Goal: Transaction & Acquisition: Obtain resource

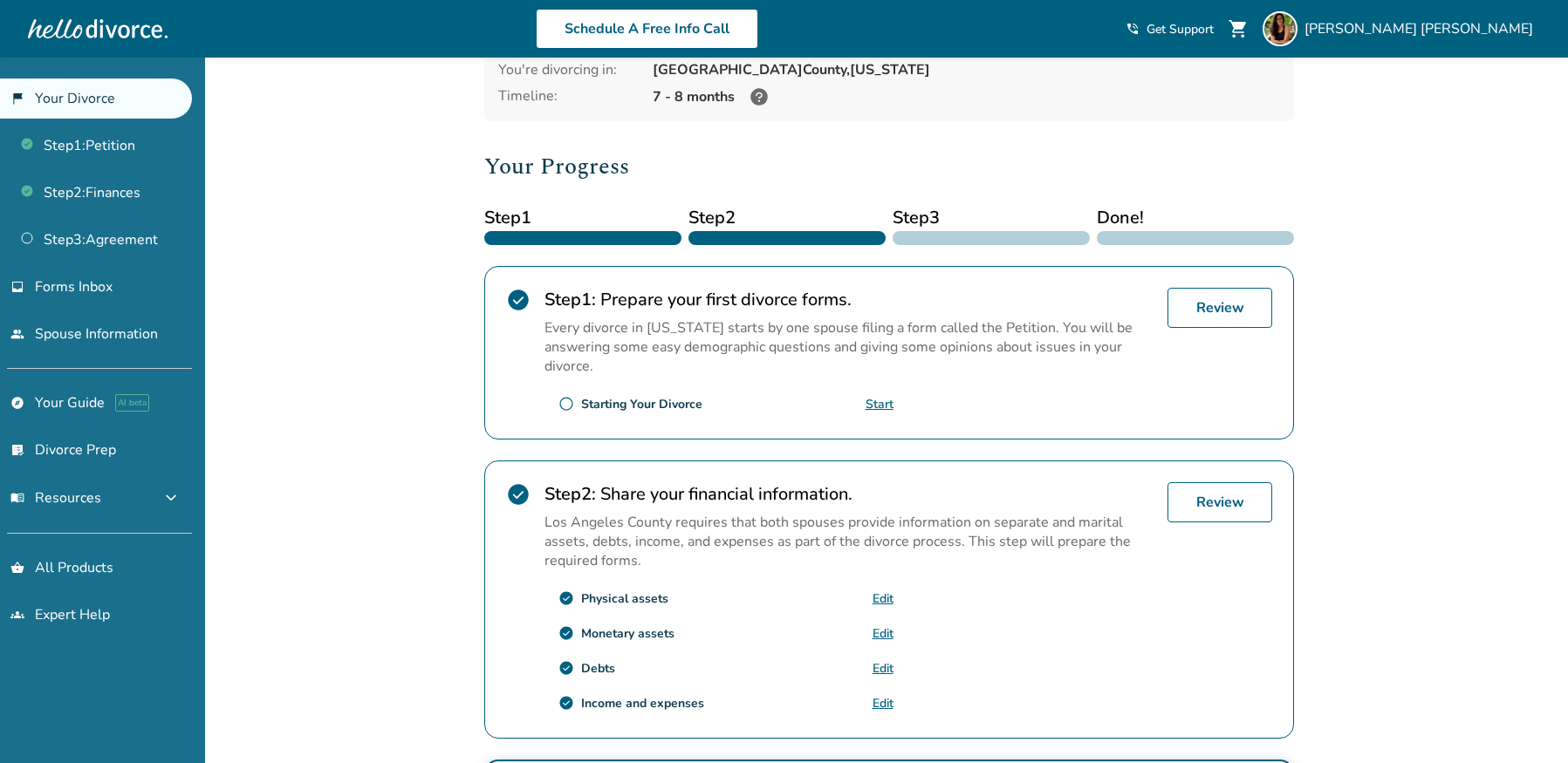
scroll to position [287, 0]
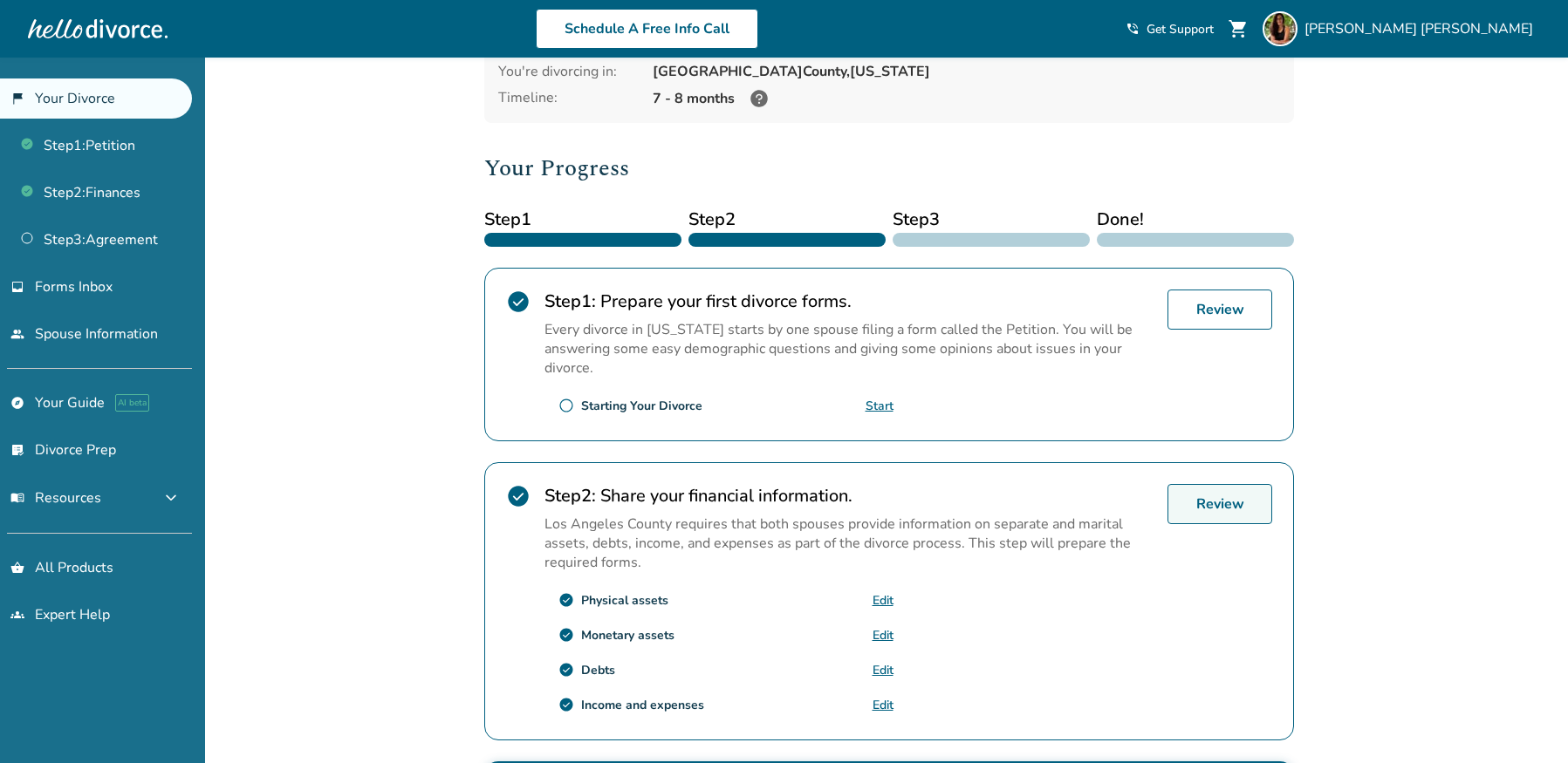
click at [1197, 484] on link "Review" at bounding box center [1220, 504] width 104 height 40
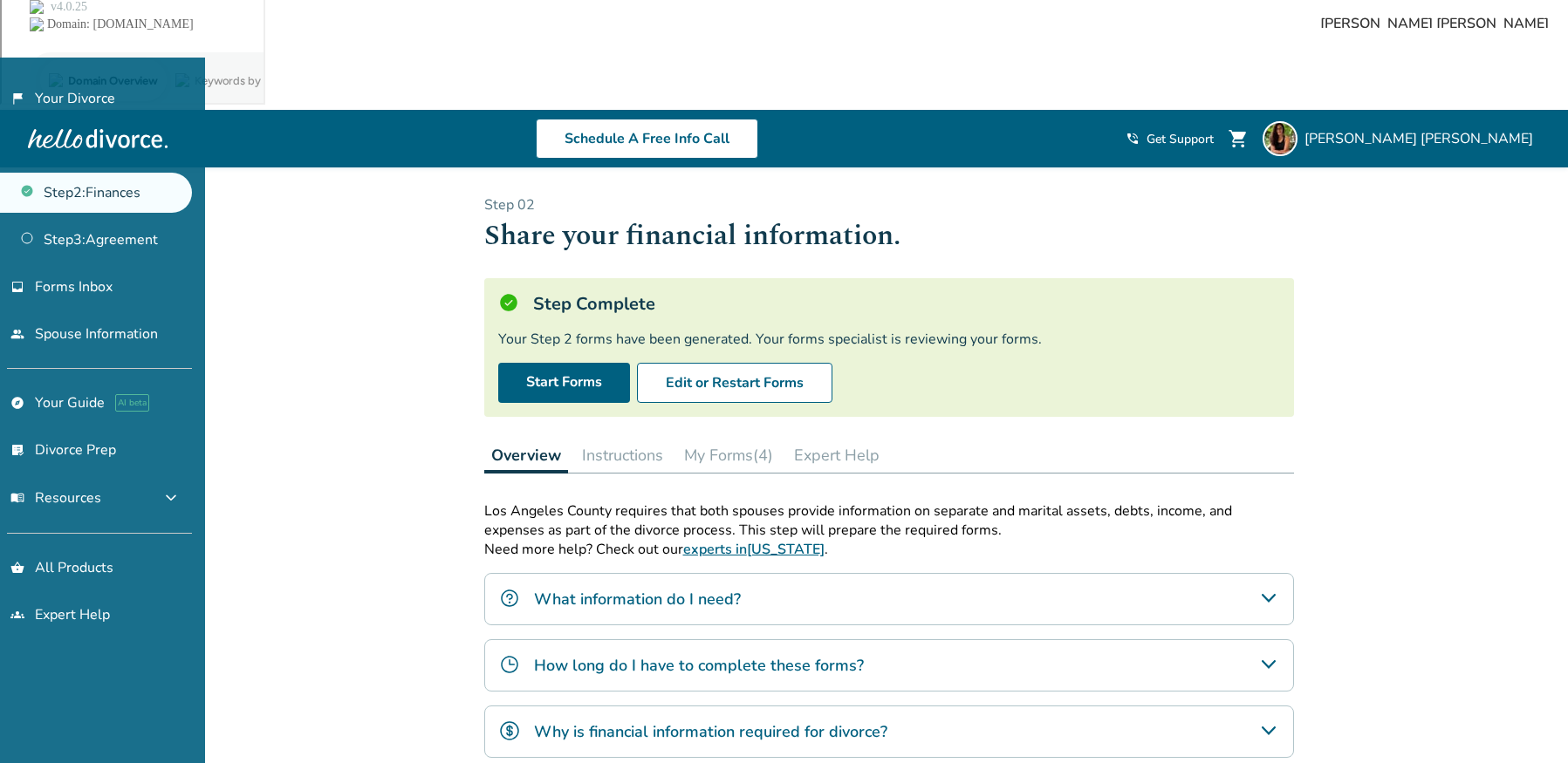
scroll to position [181, 0]
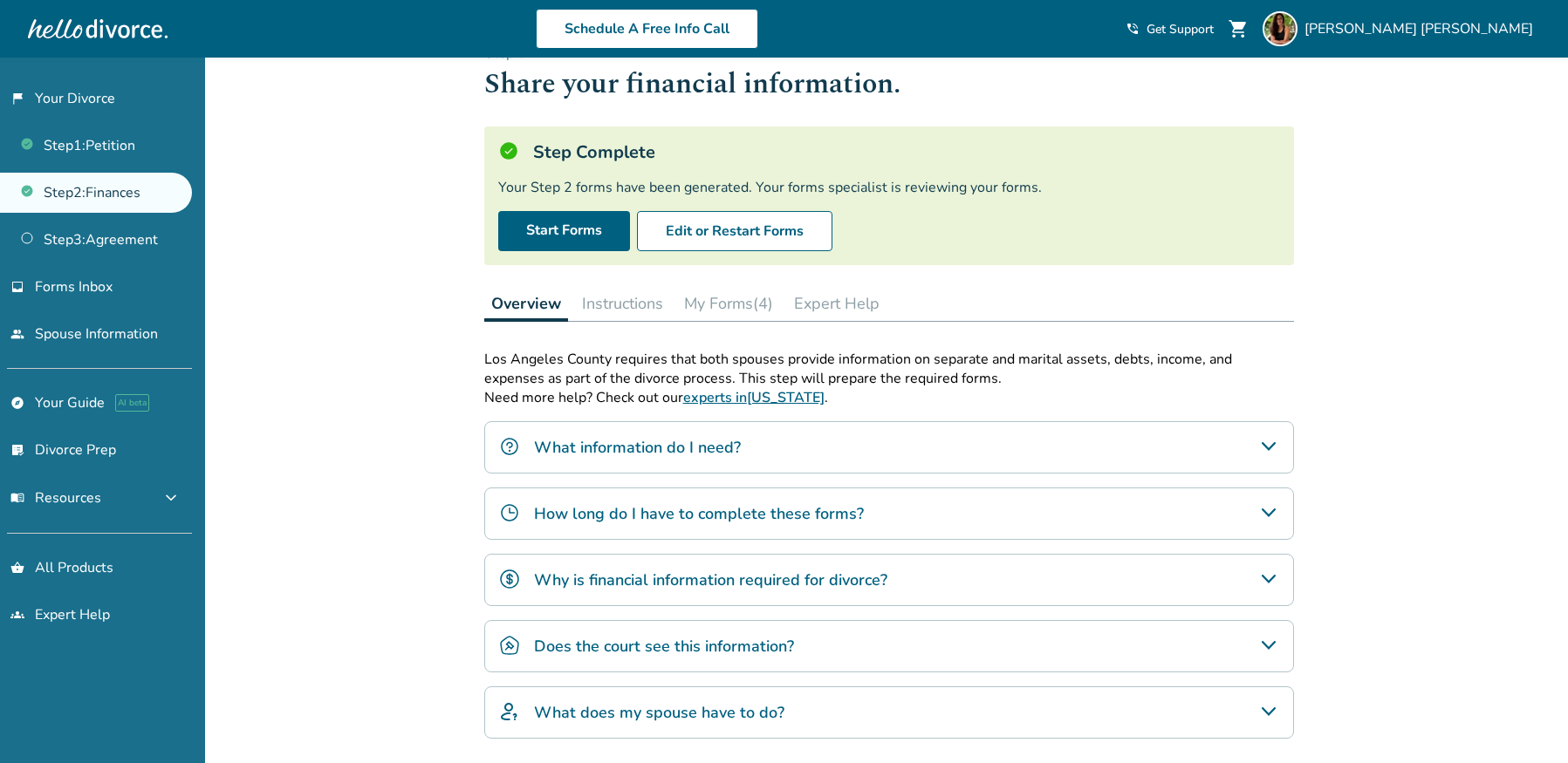
click at [775, 287] on button "My Forms (4)" at bounding box center [728, 304] width 103 height 35
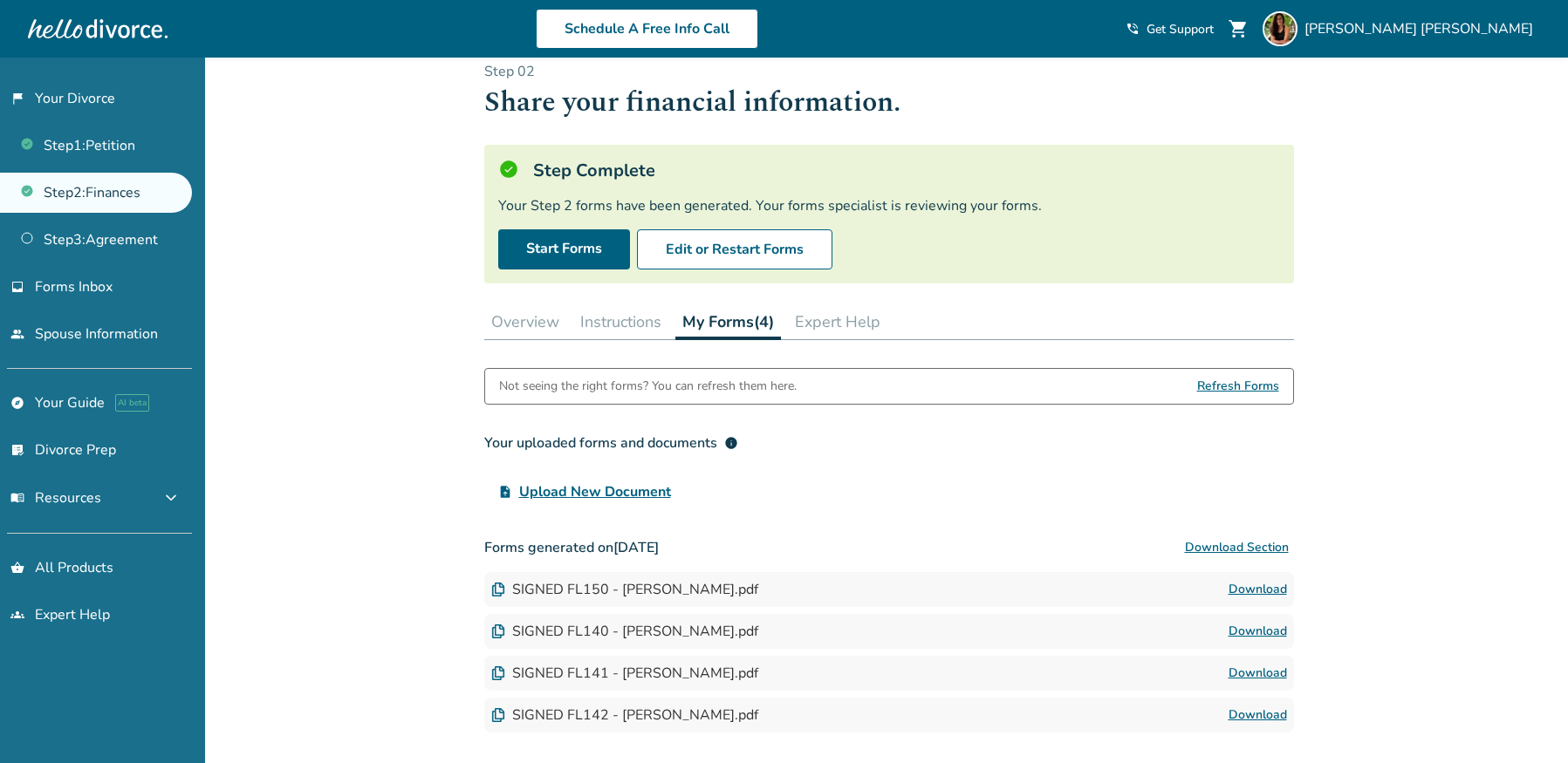
scroll to position [158, 0]
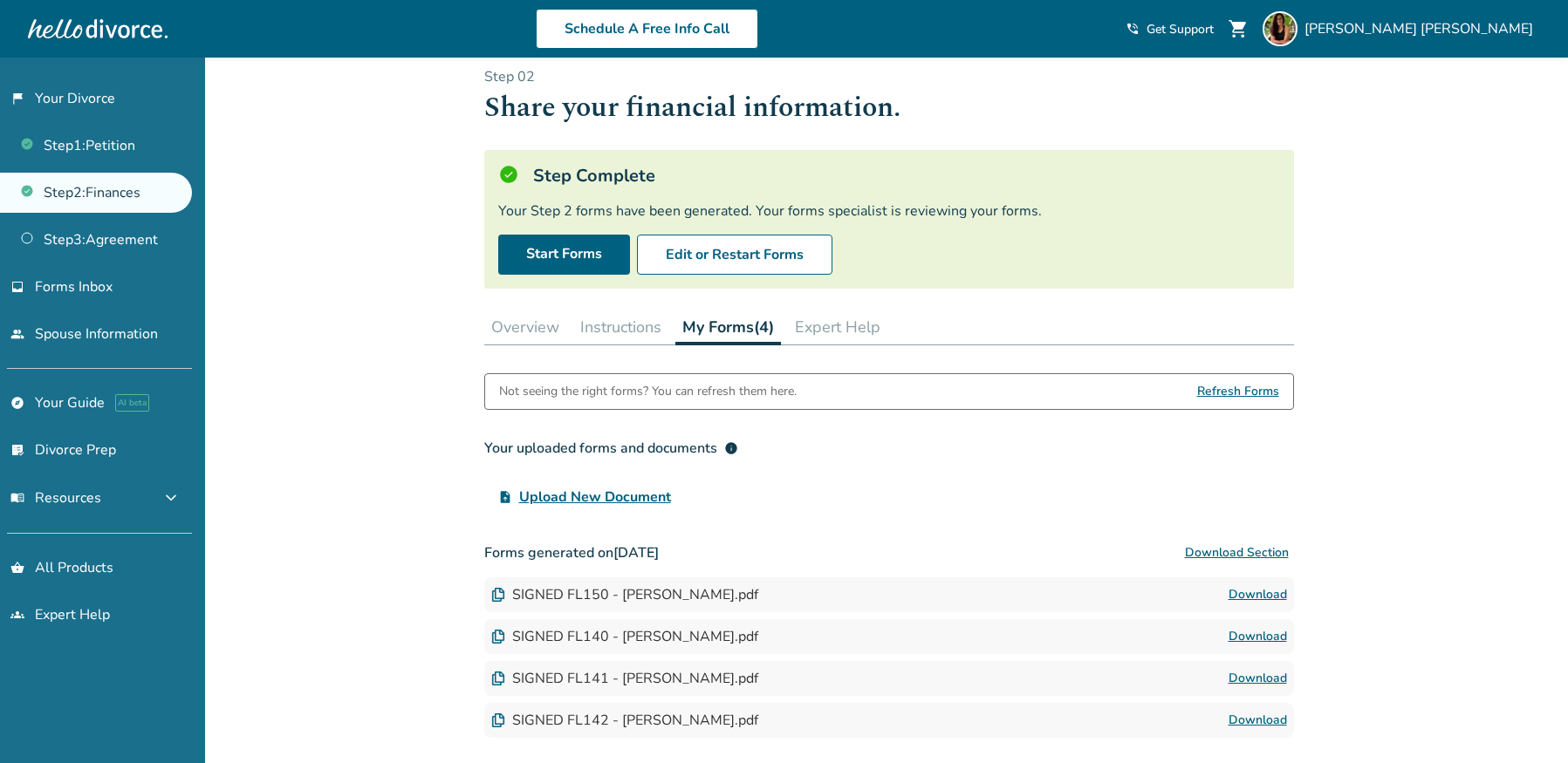
click at [1273, 626] on link "Download" at bounding box center [1258, 637] width 59 height 21
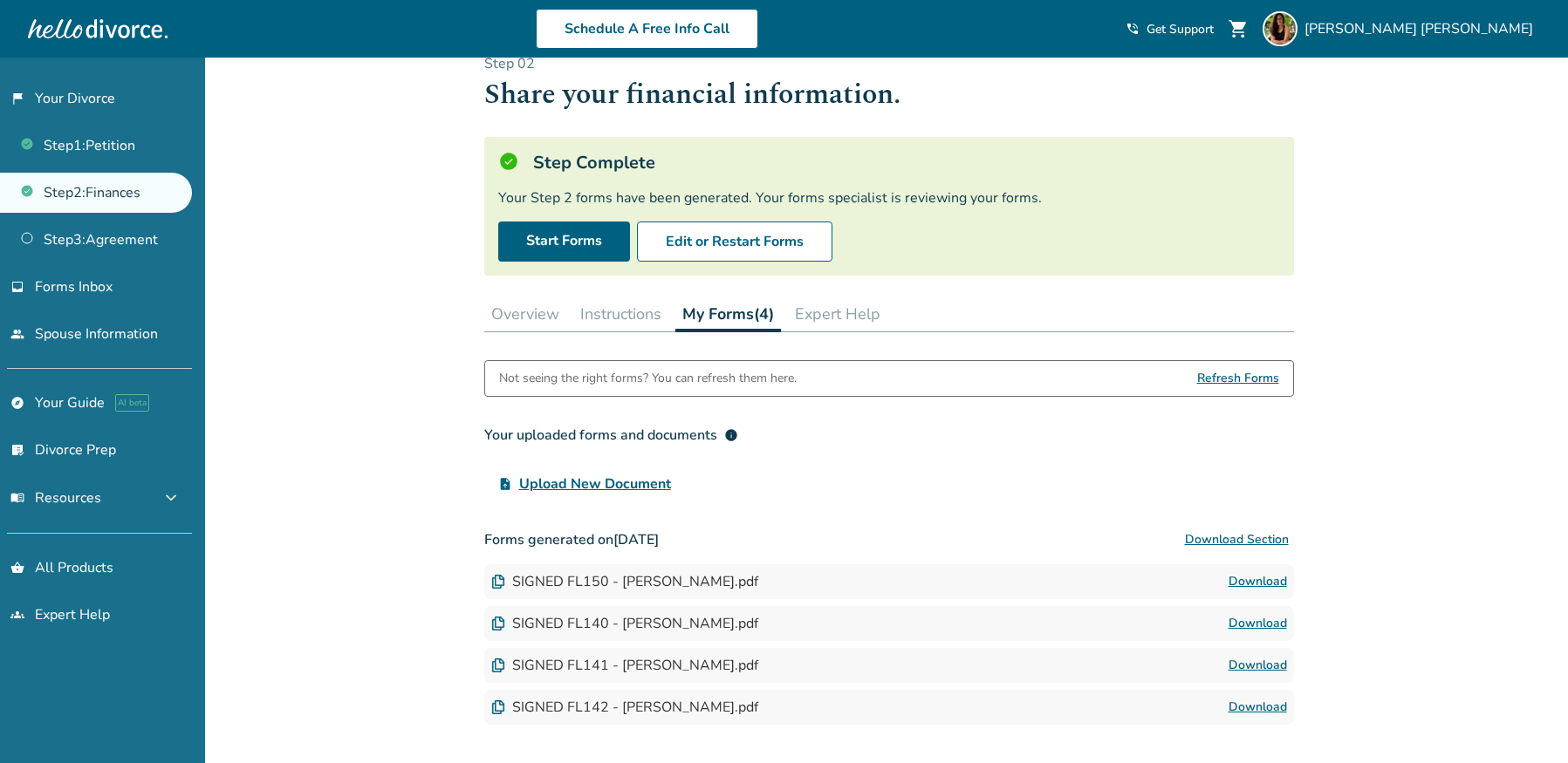
click at [1251, 571] on link "Download" at bounding box center [1258, 582] width 59 height 21
click at [1260, 655] on link "Download" at bounding box center [1258, 665] width 59 height 21
click at [1253, 698] on link "Download" at bounding box center [1258, 708] width 59 height 21
click at [1239, 613] on link "Download" at bounding box center [1258, 623] width 59 height 21
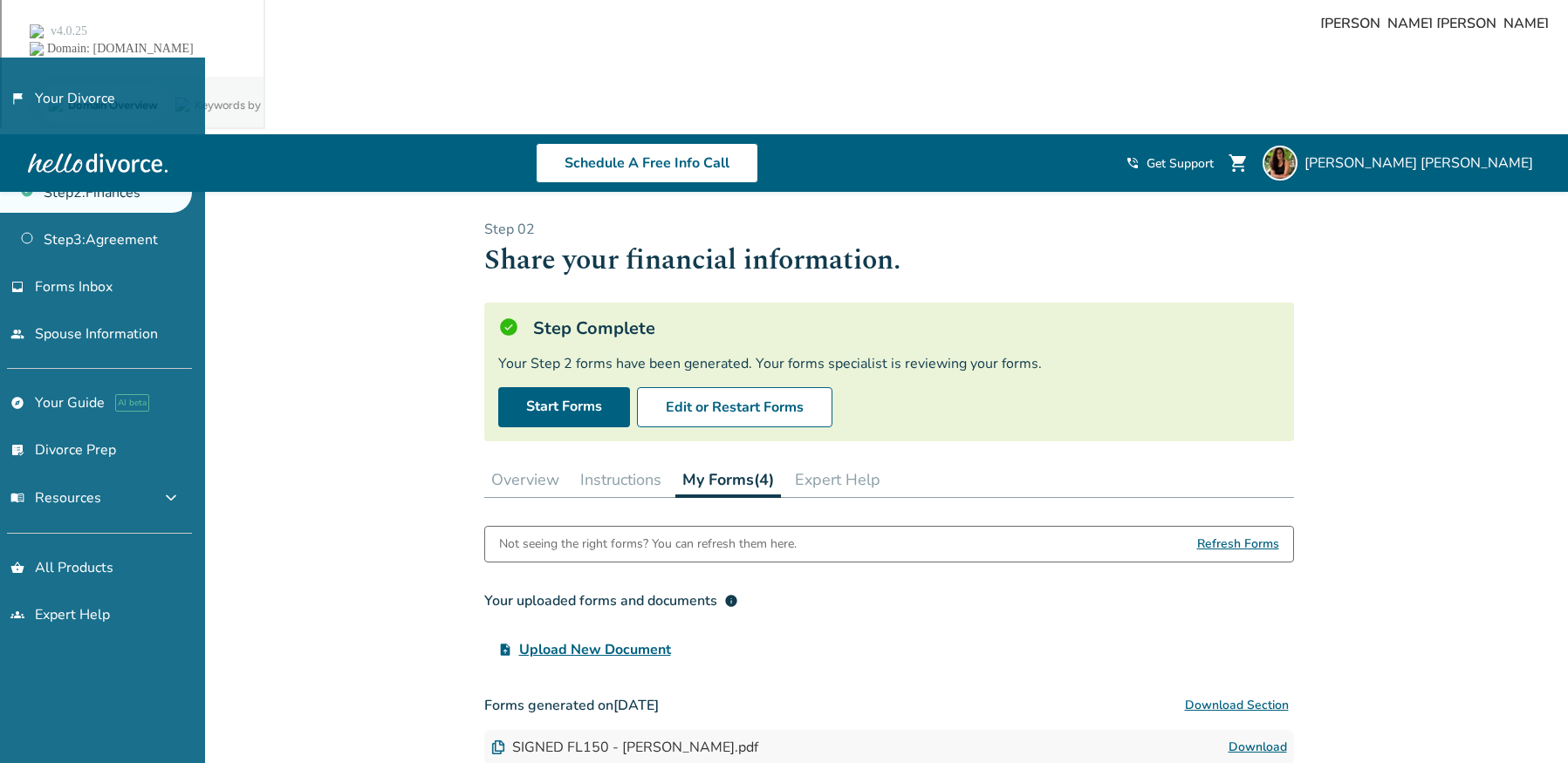
scroll to position [0, 0]
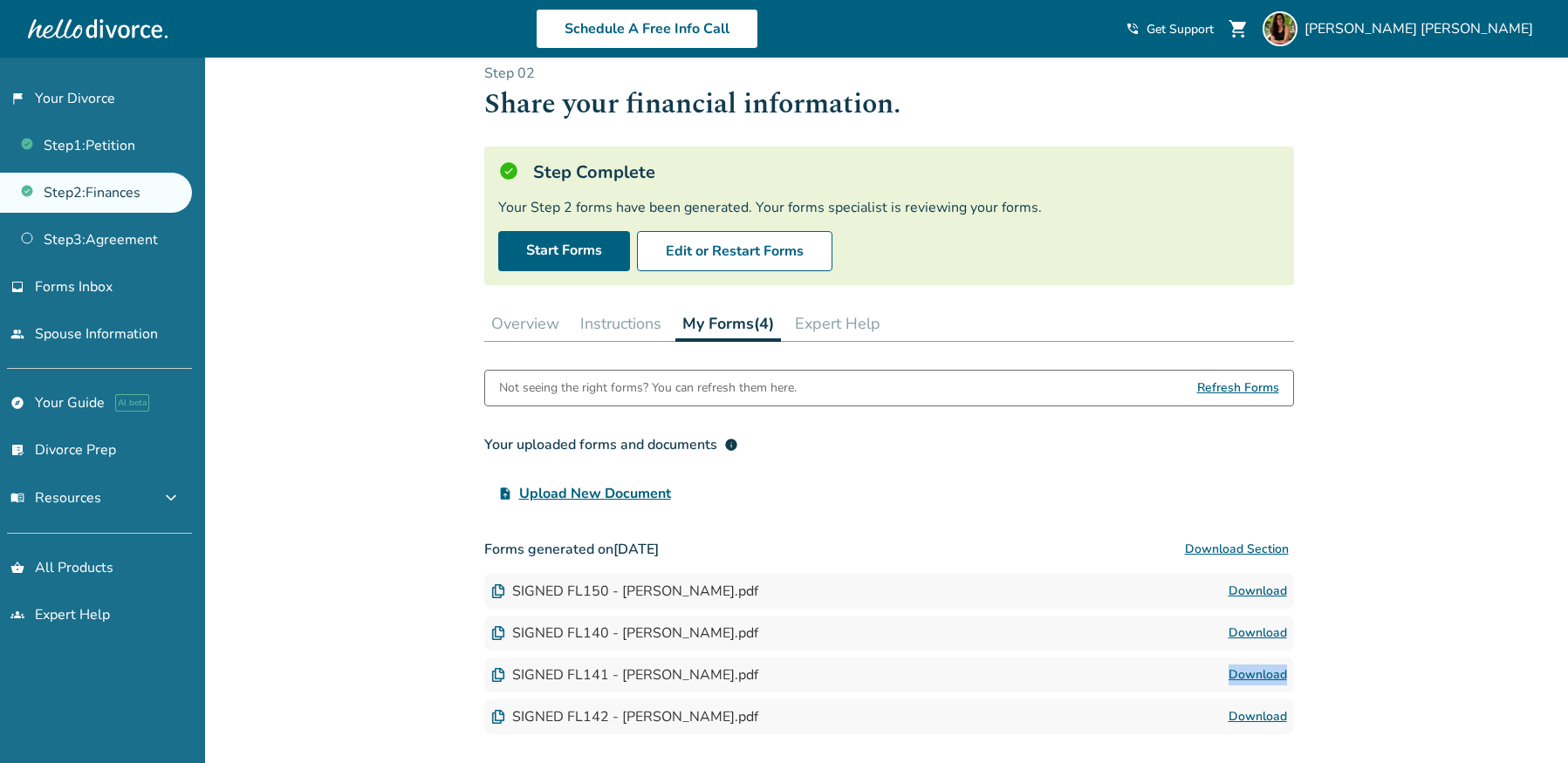
scroll to position [171, 0]
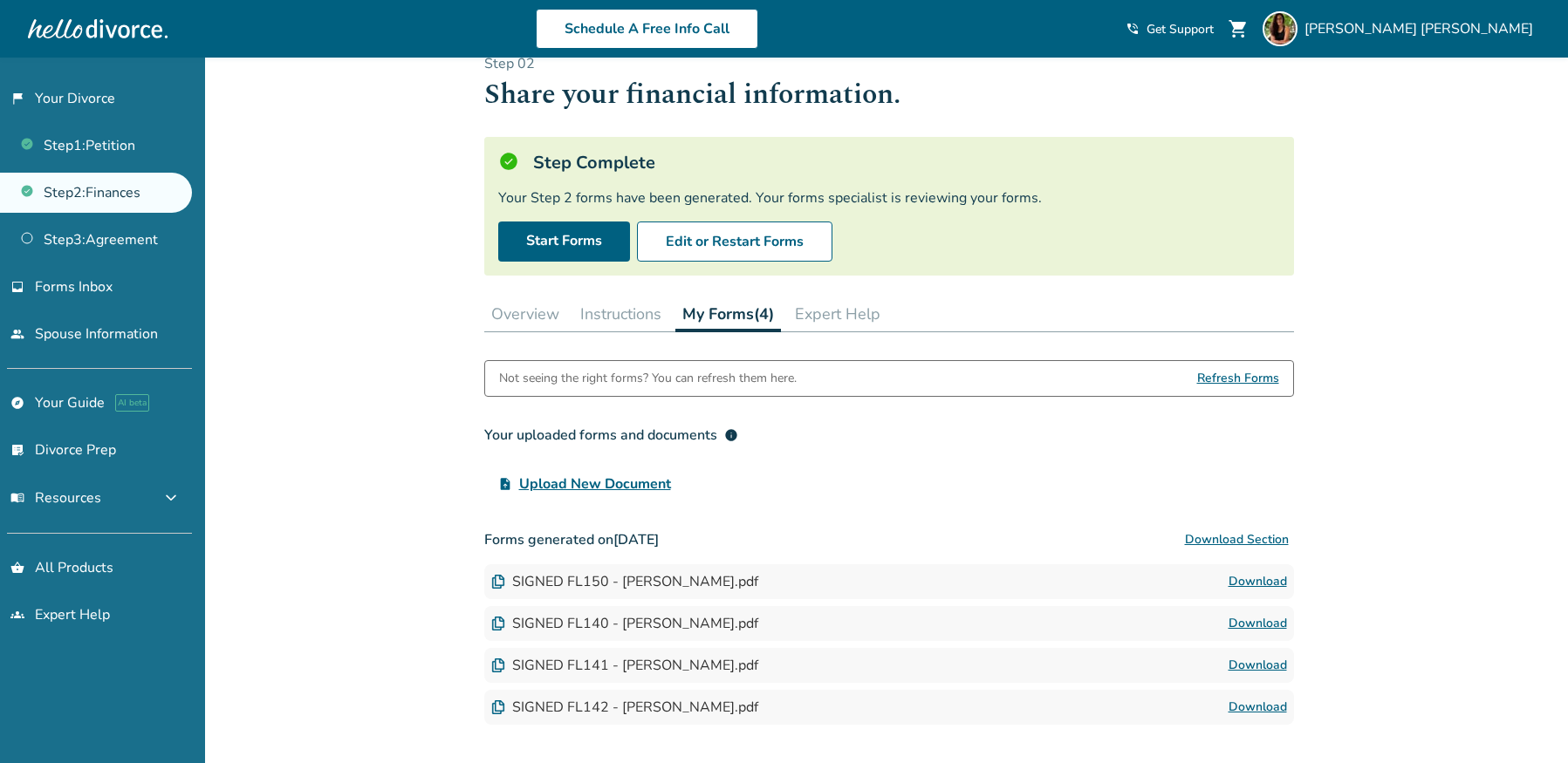
click at [1372, 256] on div "Added to cart Step 0 2 Share your financial information. Step Complete Your Ste…" at bounding box center [784, 465] width 1568 height 877
click at [1269, 698] on link "Download" at bounding box center [1258, 708] width 59 height 21
click at [1313, 362] on div "Added to cart Step 0 2 Share your financial information. Step Complete Your Ste…" at bounding box center [784, 465] width 1568 height 877
click at [546, 297] on button "Overview" at bounding box center [525, 314] width 82 height 35
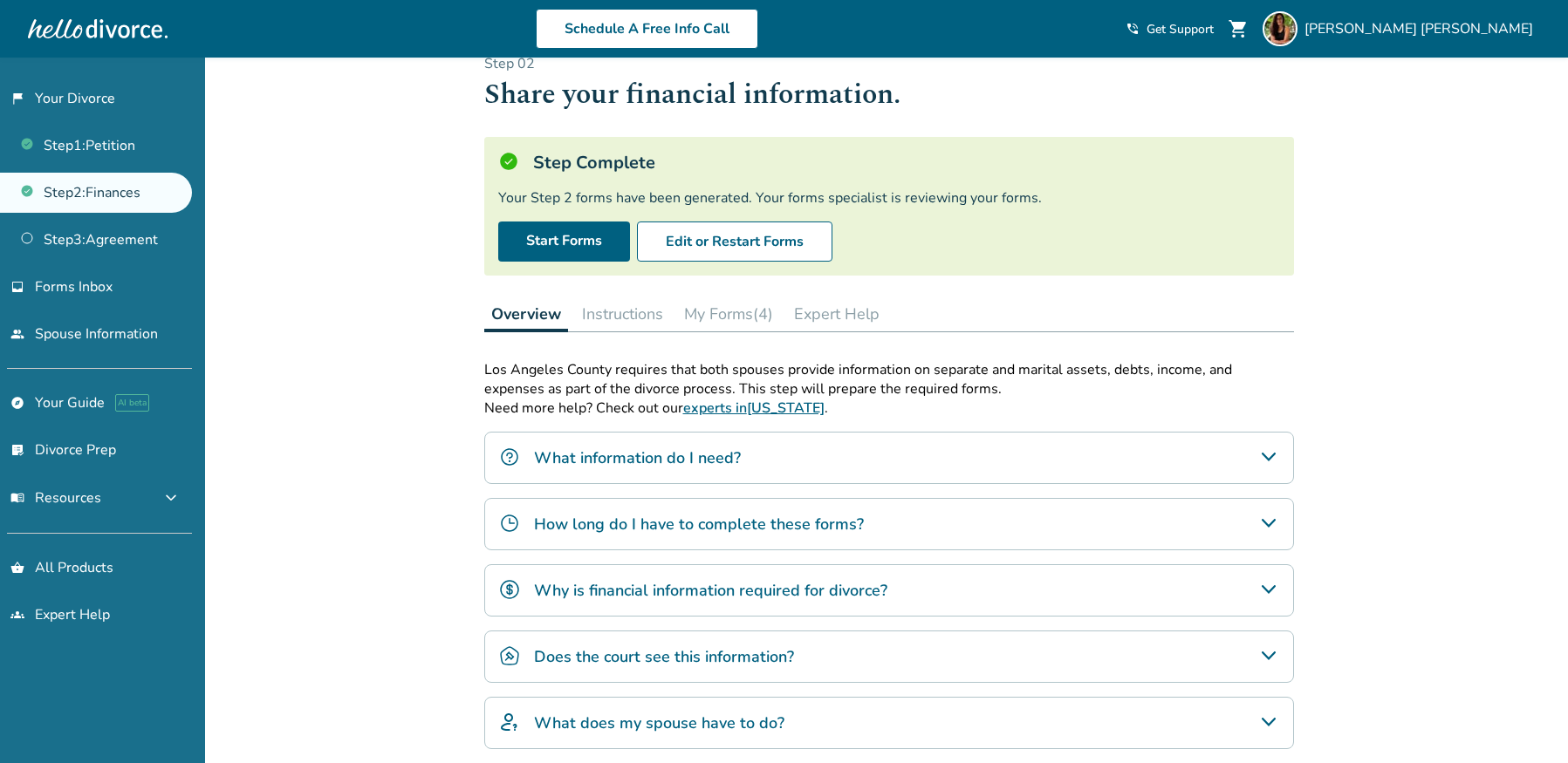
click at [712, 297] on button "My Forms (4)" at bounding box center [728, 314] width 103 height 35
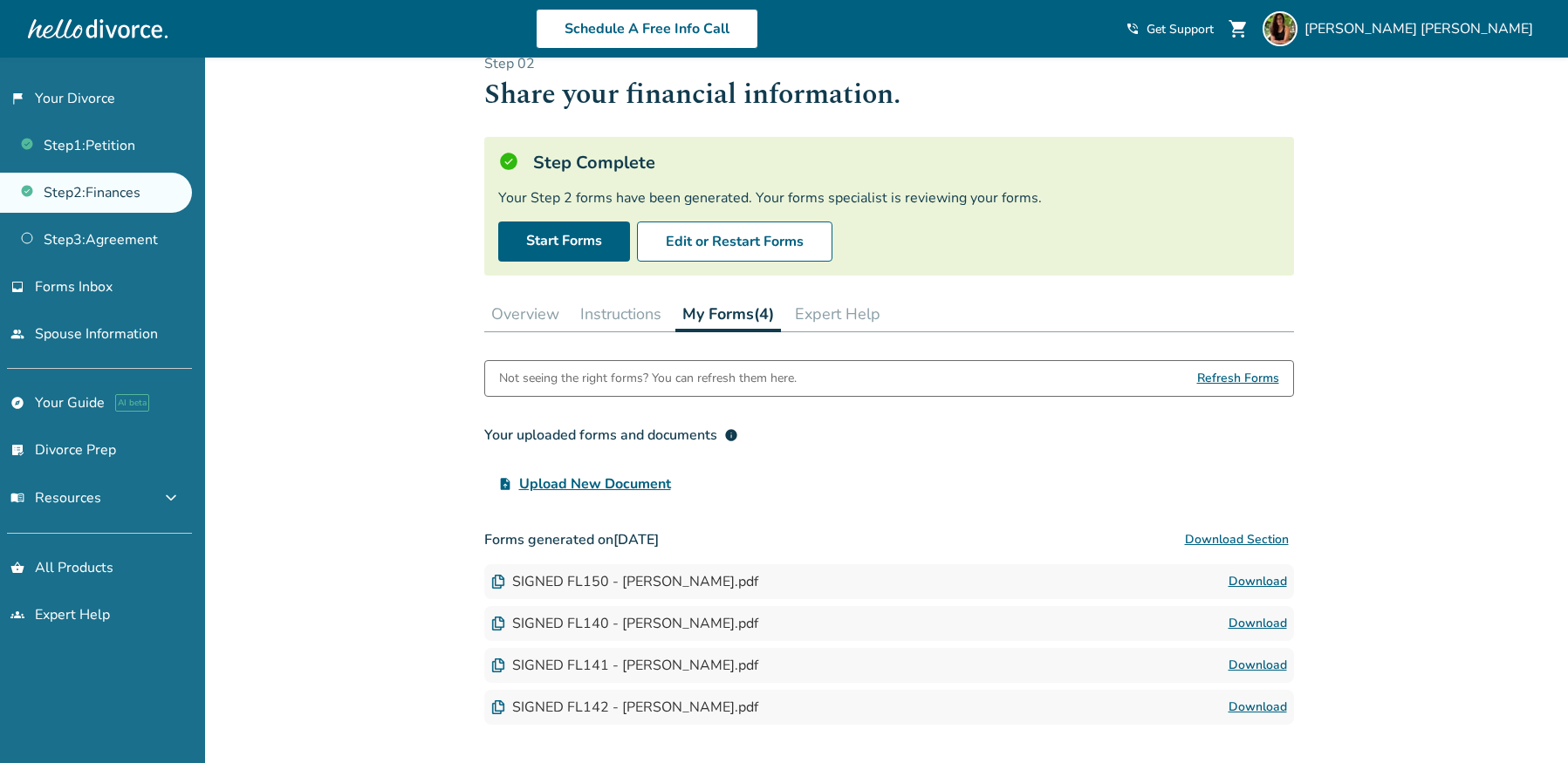
click at [1246, 655] on link "Download" at bounding box center [1258, 665] width 59 height 21
click at [1255, 571] on link "Download" at bounding box center [1258, 582] width 59 height 21
